Goal: Download file/media

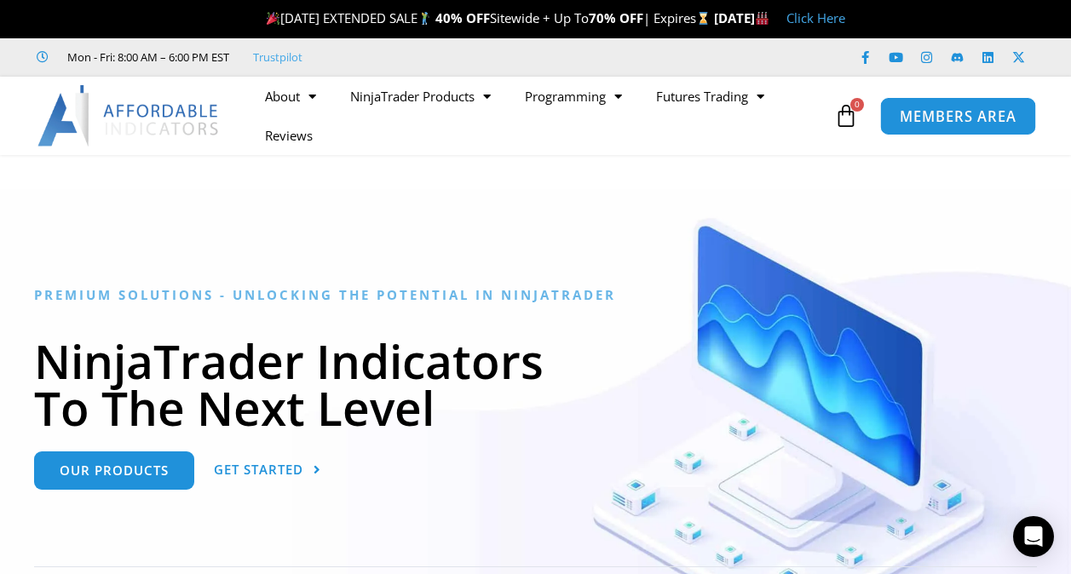
click at [947, 116] on span "MEMBERS AREA" at bounding box center [957, 116] width 117 height 14
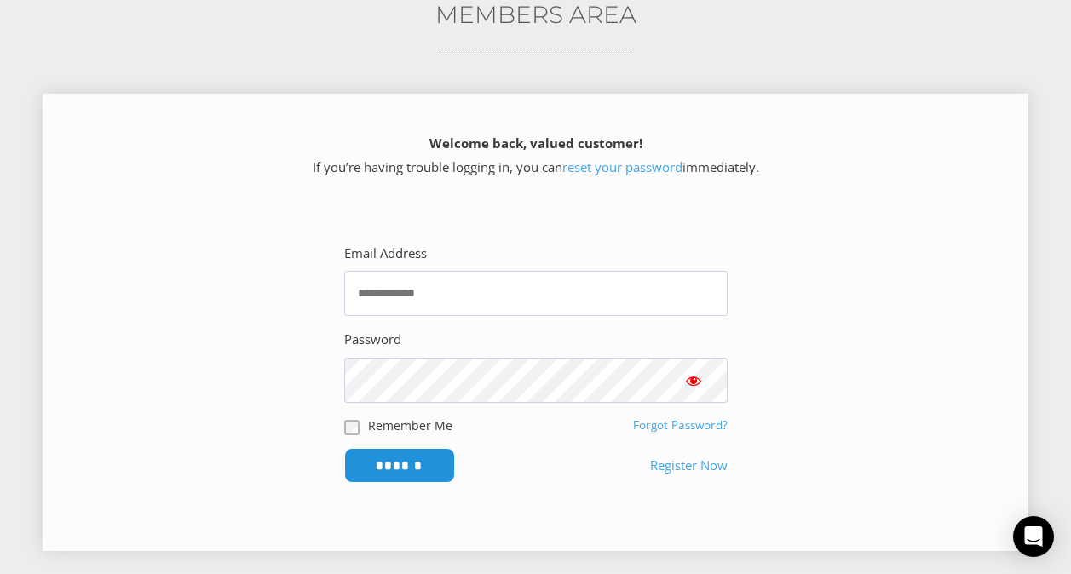
scroll to position [256, 0]
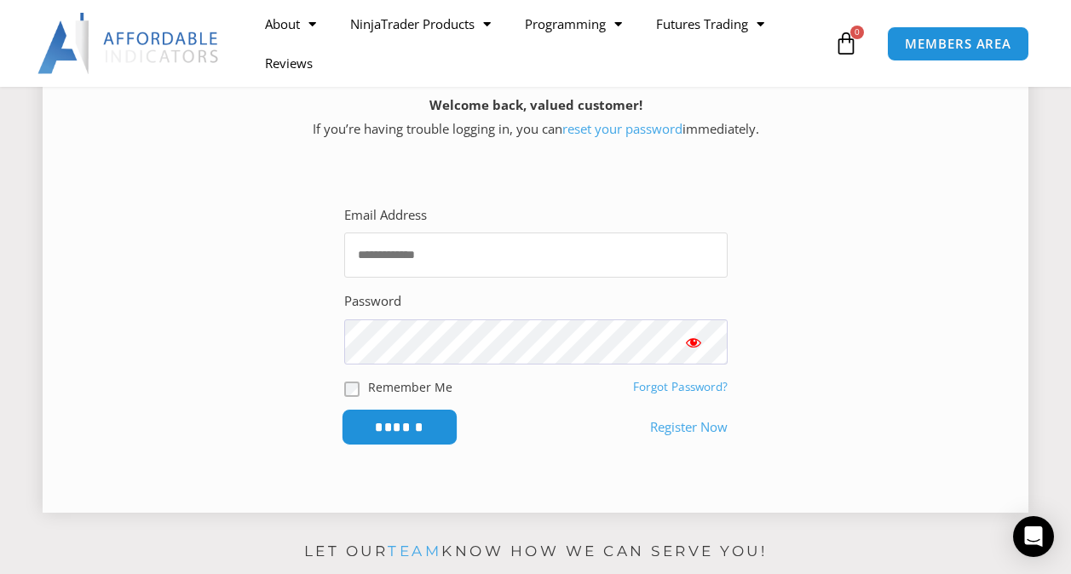
type input "**********"
click at [420, 422] on input "******" at bounding box center [399, 427] width 117 height 37
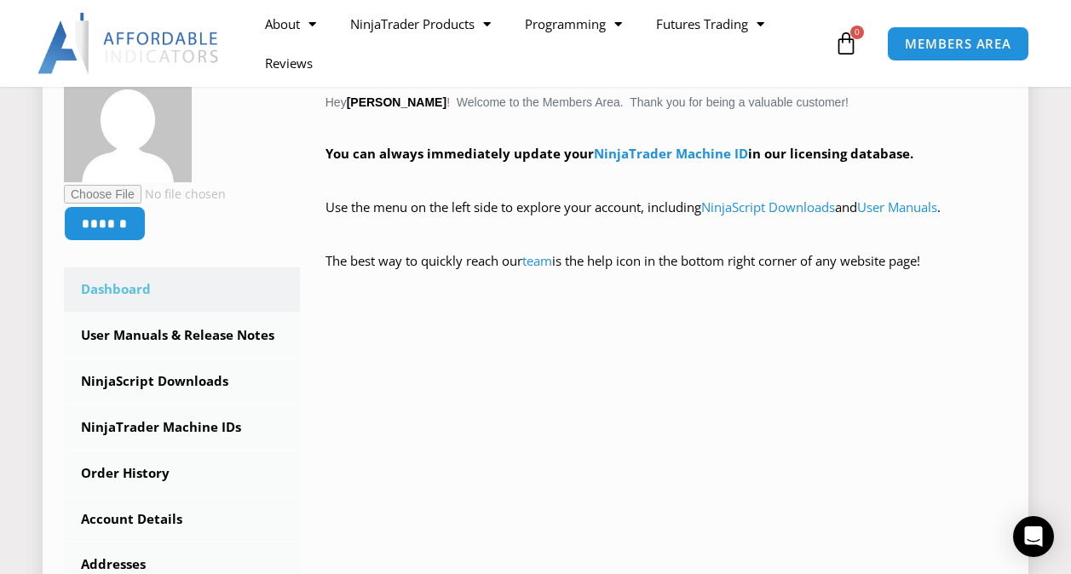
scroll to position [426, 0]
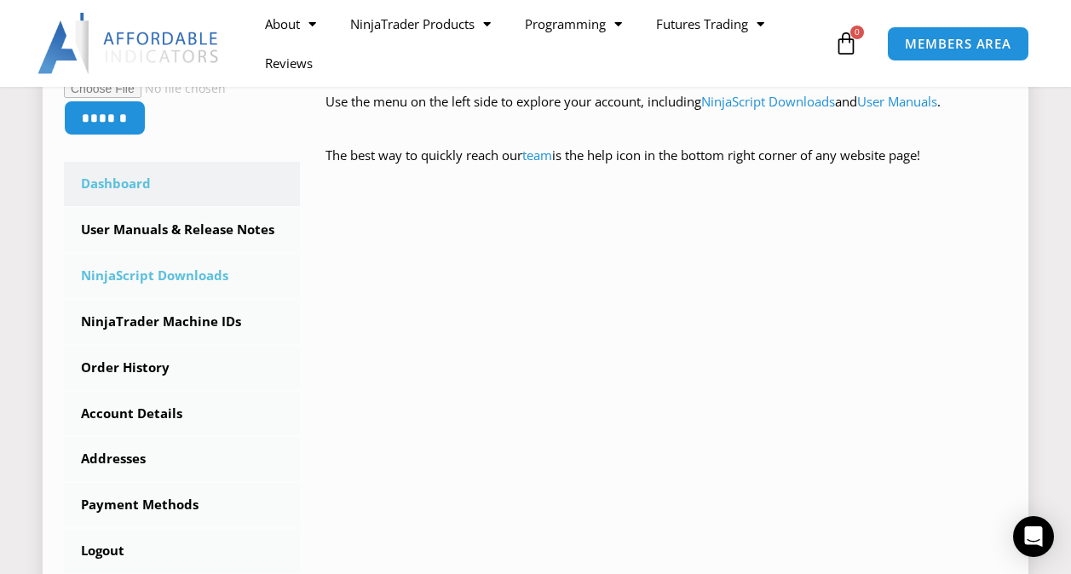
click at [149, 274] on link "NinjaScript Downloads" at bounding box center [182, 276] width 236 height 44
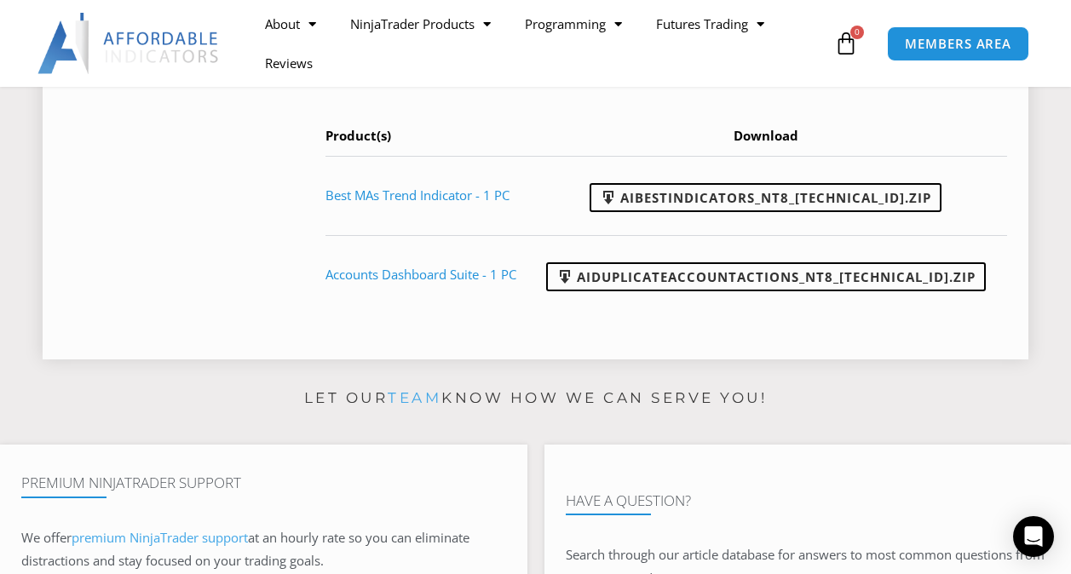
scroll to position [937, 0]
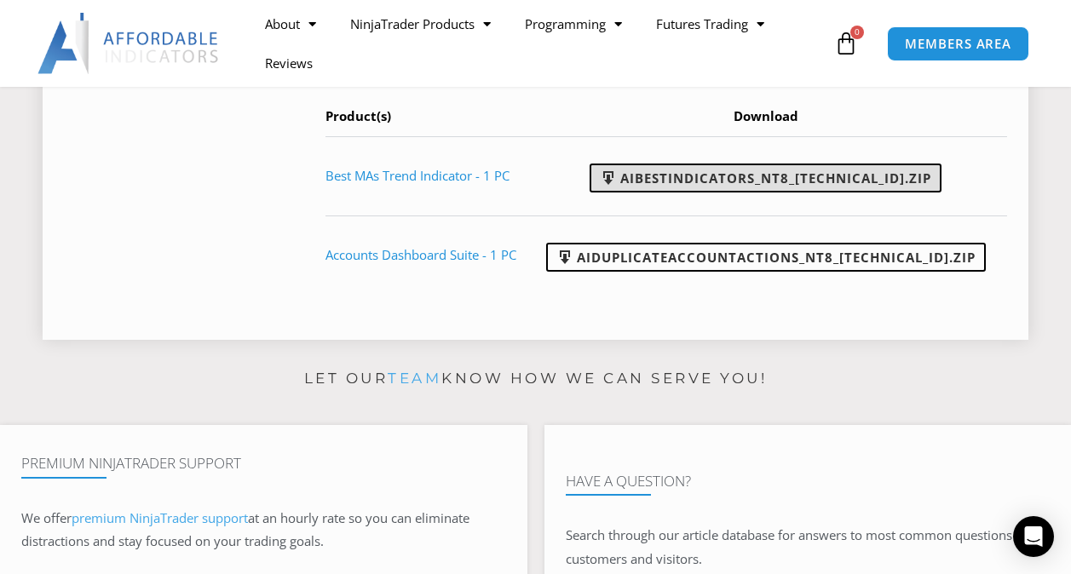
click at [803, 192] on link "AIBestIndicators_NT8_25.8.12.1.zip" at bounding box center [765, 178] width 352 height 29
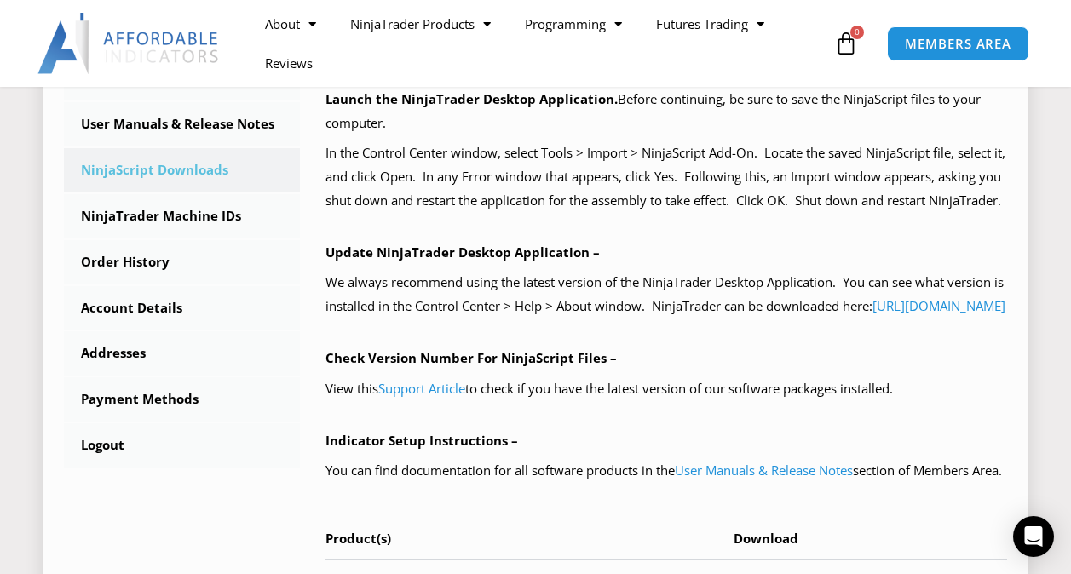
scroll to position [511, 0]
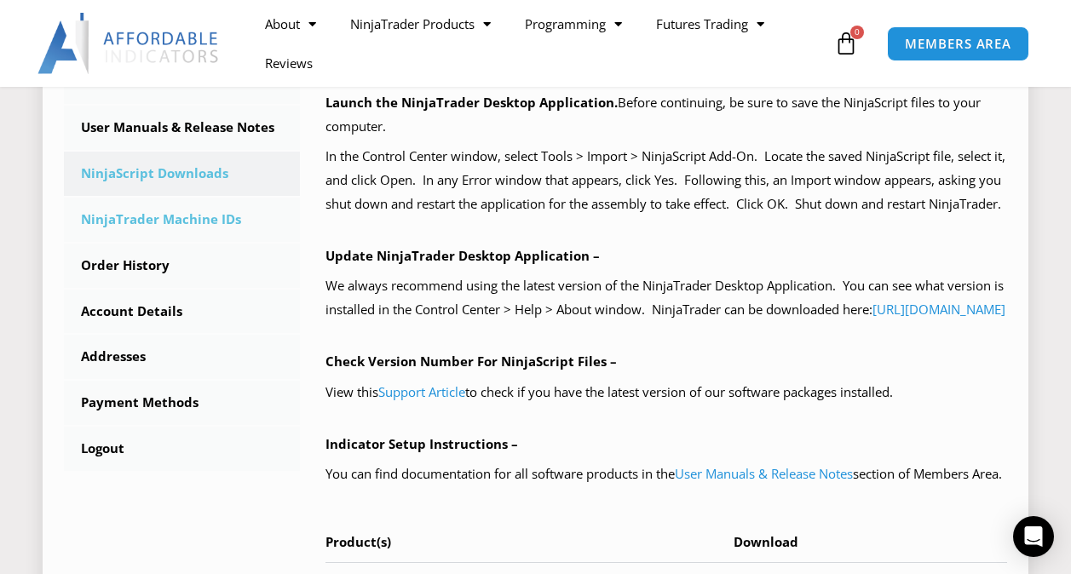
click at [157, 217] on link "NinjaTrader Machine IDs" at bounding box center [182, 220] width 236 height 44
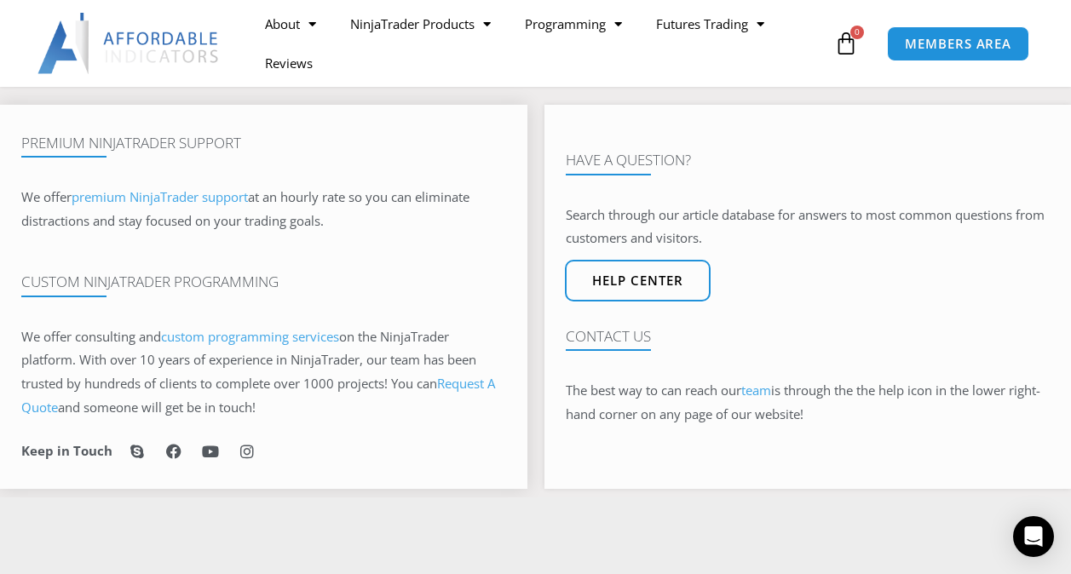
scroll to position [1107, 0]
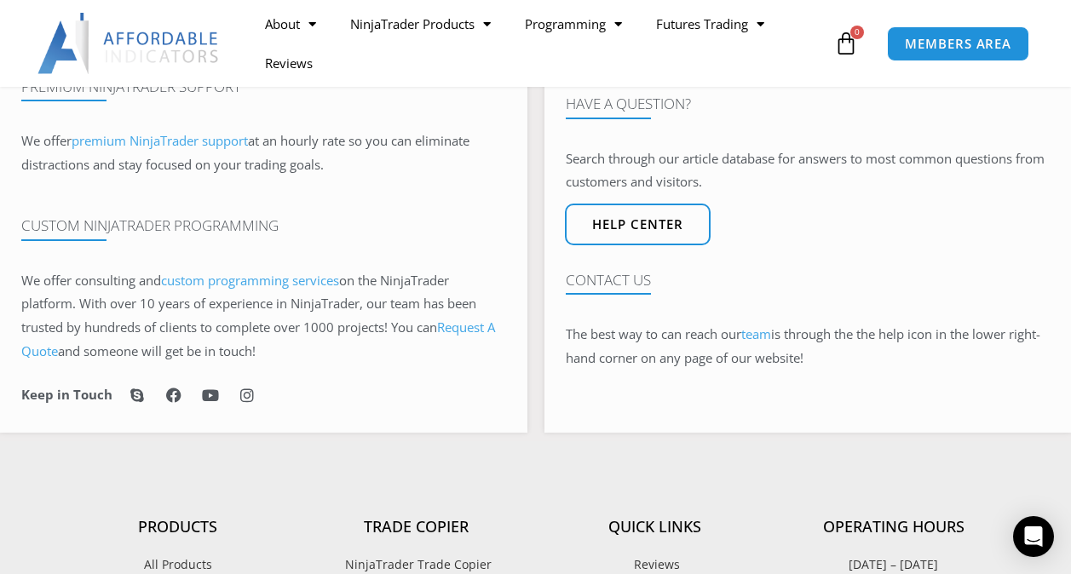
click at [160, 37] on img at bounding box center [128, 43] width 183 height 61
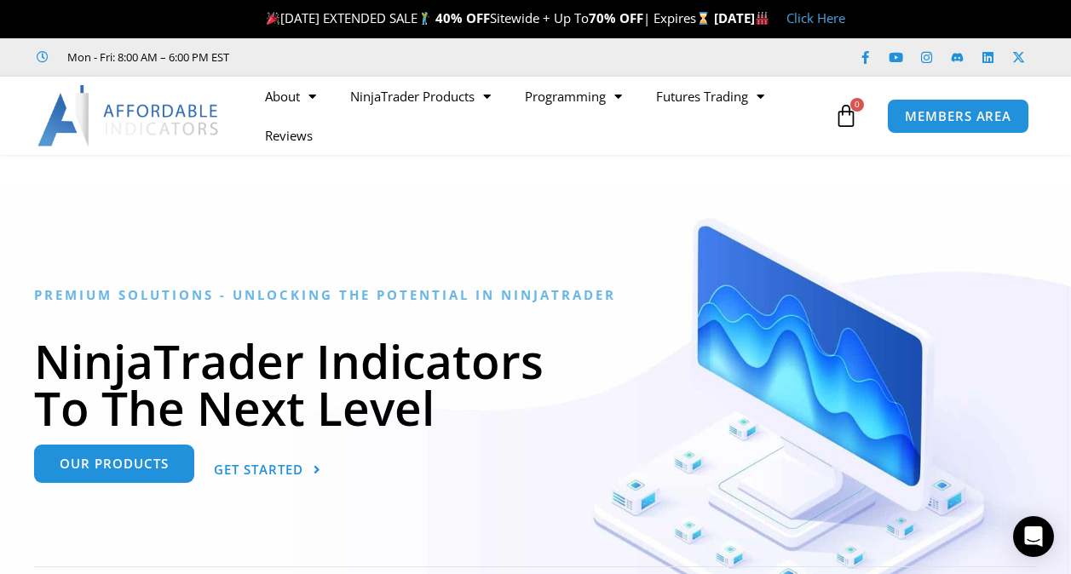
click at [114, 463] on span "Our Products" at bounding box center [114, 463] width 109 height 13
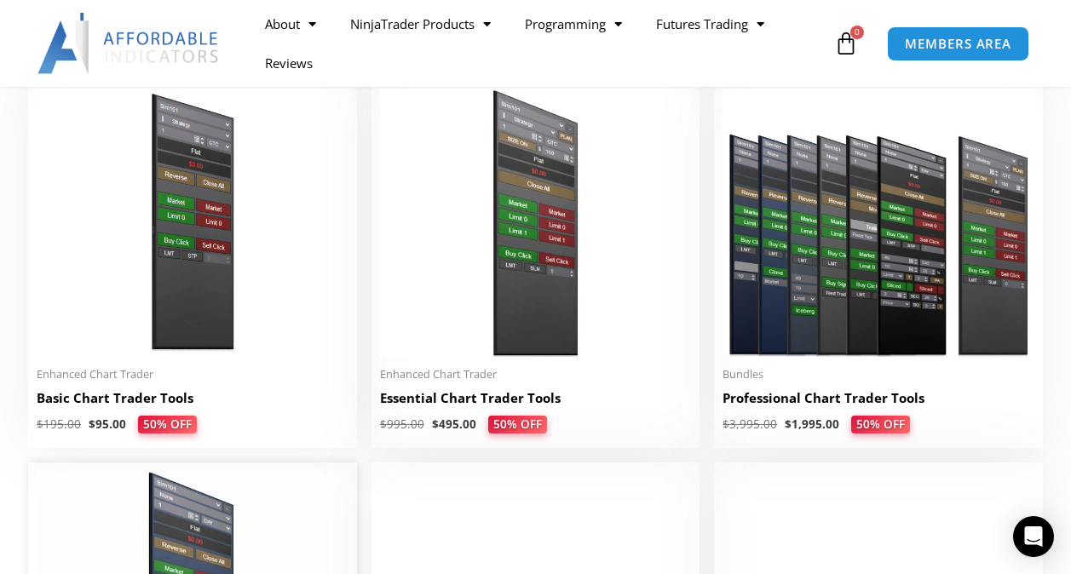
scroll to position [767, 0]
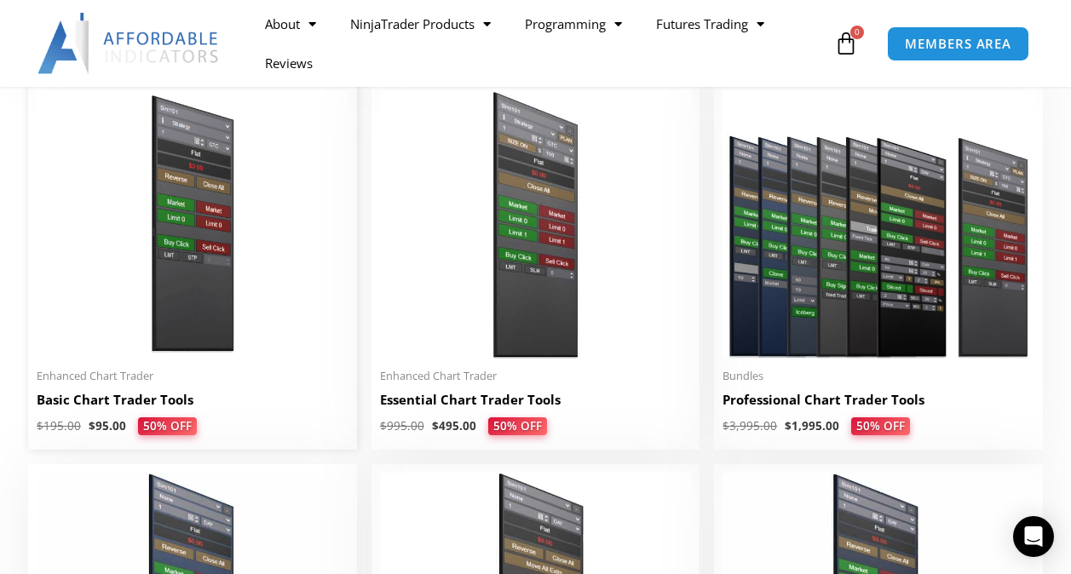
click at [198, 252] on img at bounding box center [193, 223] width 312 height 267
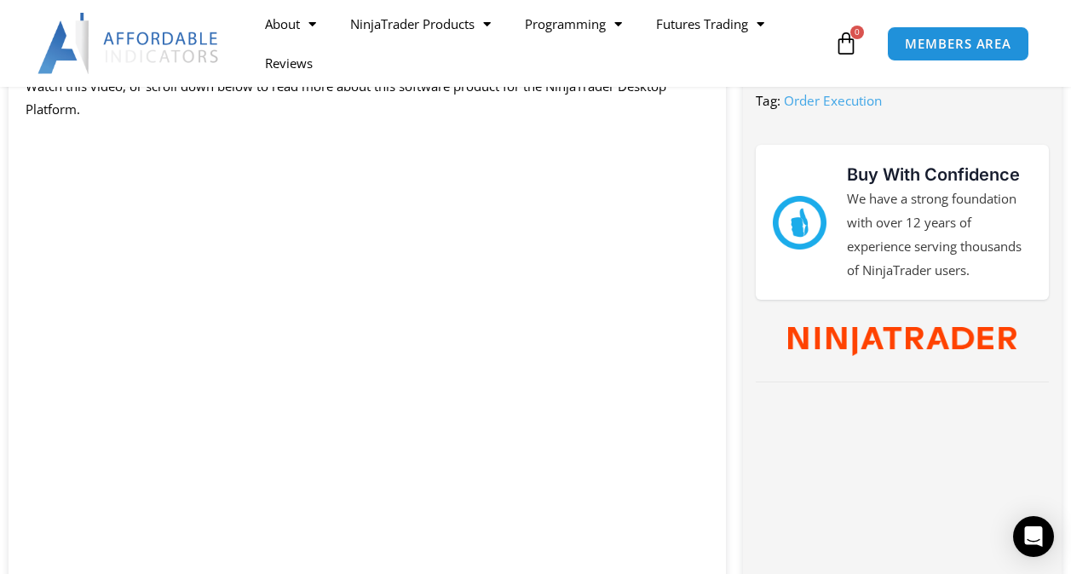
scroll to position [767, 0]
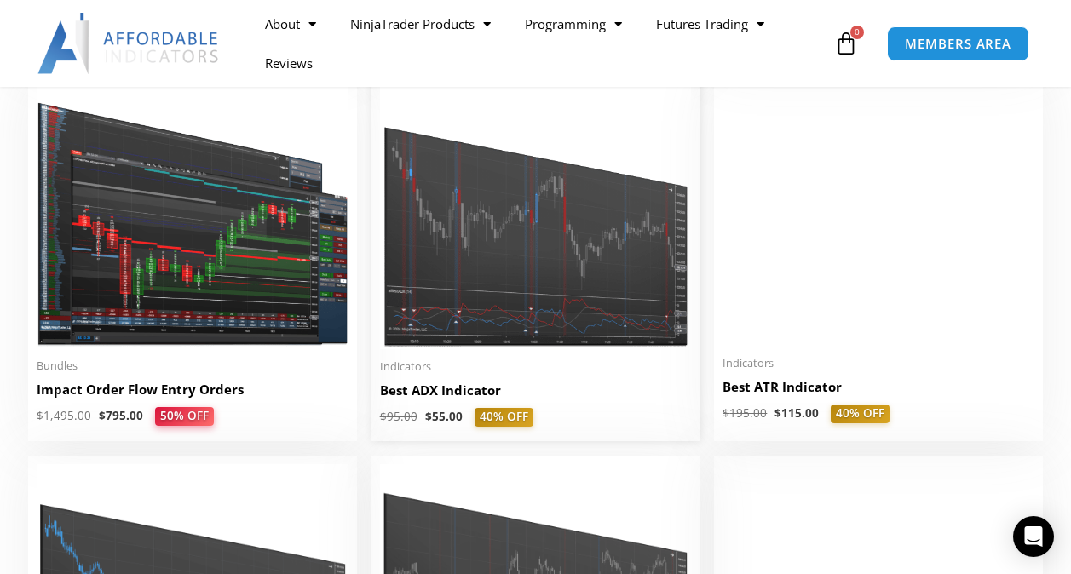
scroll to position [3066, 0]
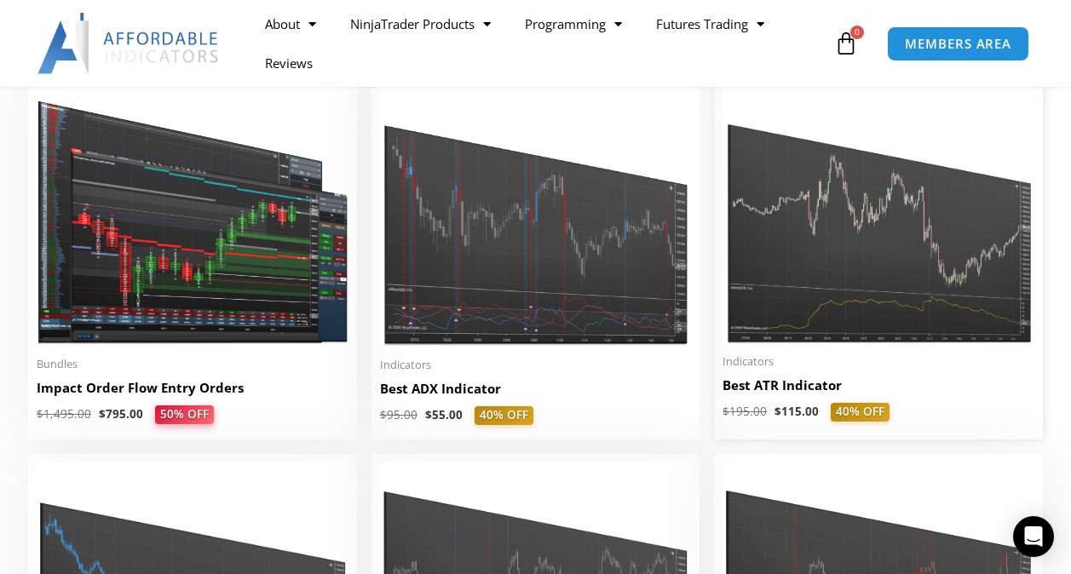
click at [890, 290] on img at bounding box center [878, 214] width 312 height 260
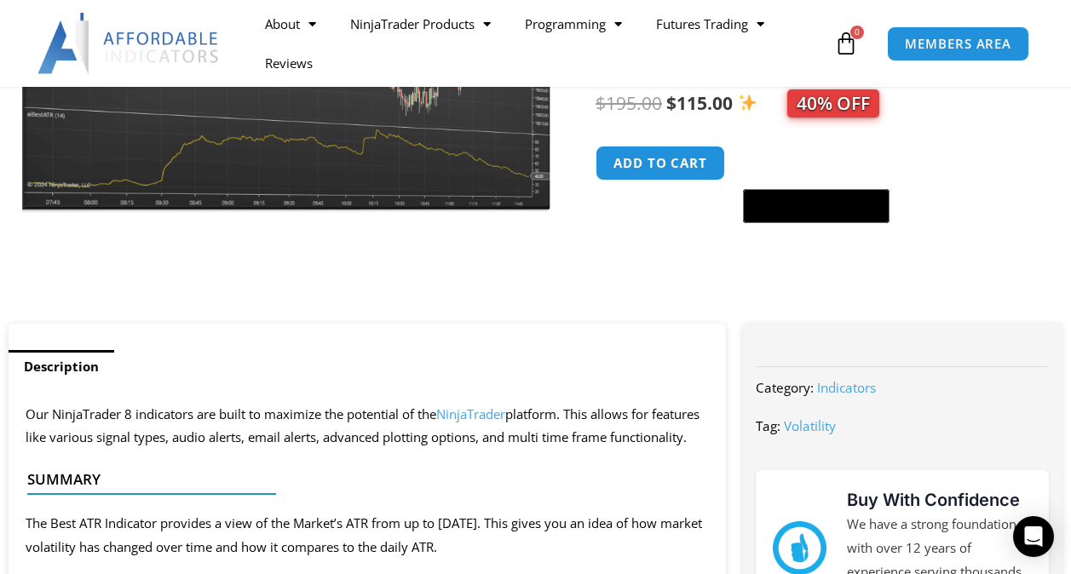
scroll to position [85, 0]
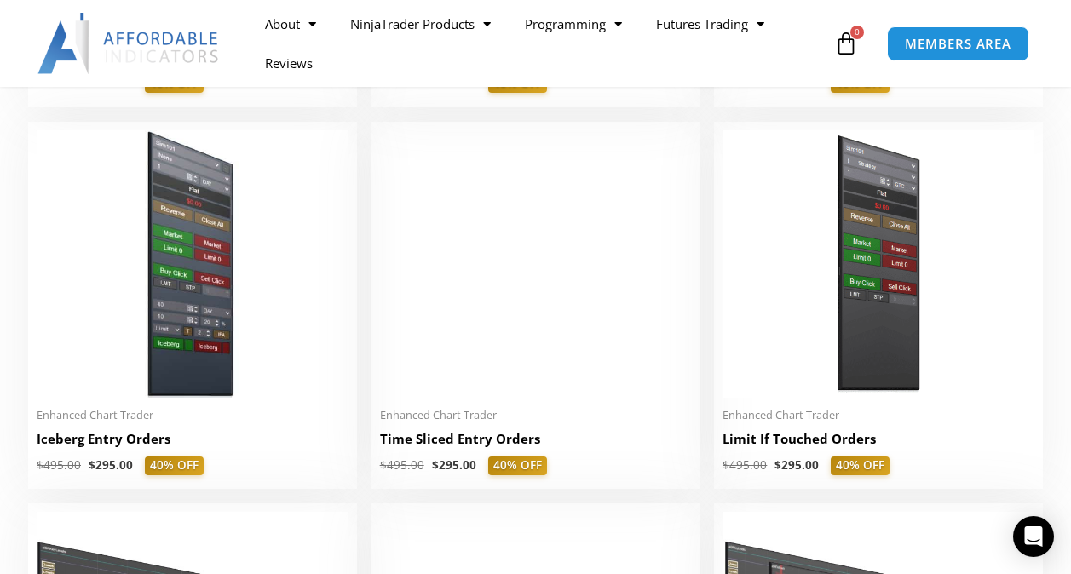
scroll to position [1874, 0]
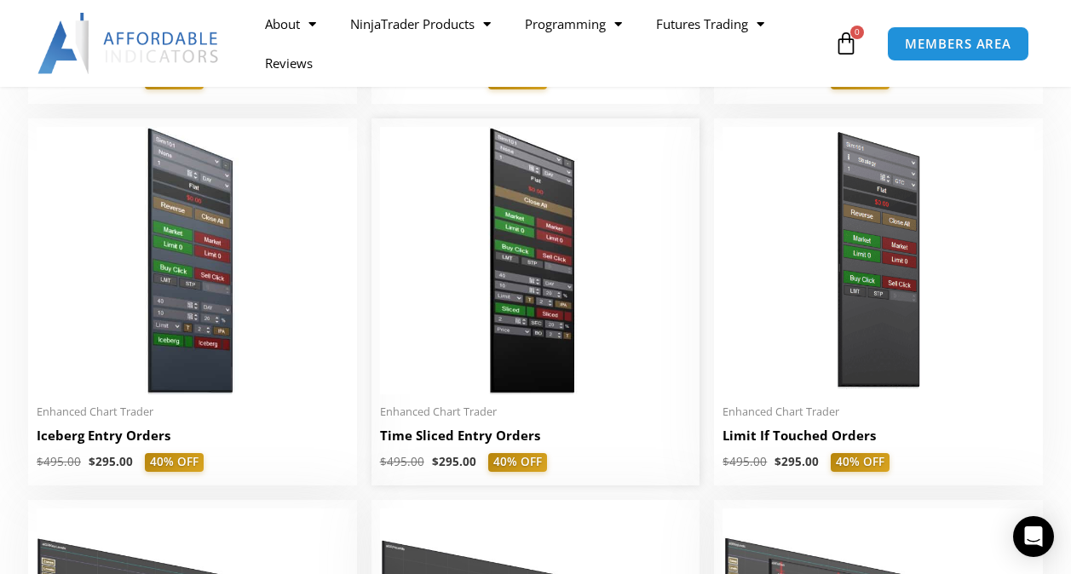
click at [528, 288] on img at bounding box center [536, 260] width 312 height 267
